Goal: Task Accomplishment & Management: Use online tool/utility

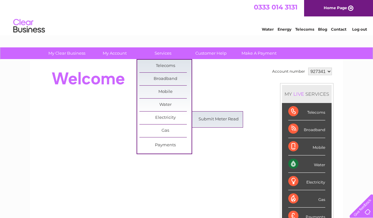
click at [224, 118] on link "Submit Meter Read" at bounding box center [219, 119] width 52 height 13
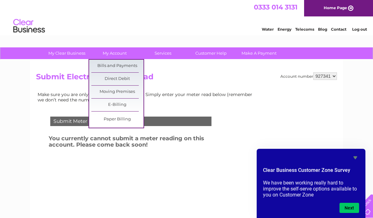
click at [133, 64] on link "Bills and Payments" at bounding box center [117, 66] width 52 height 13
click at [124, 67] on link "Bills and Payments" at bounding box center [117, 66] width 52 height 13
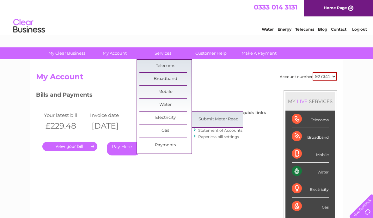
click at [222, 120] on link "Submit Meter Read" at bounding box center [219, 119] width 52 height 13
